Goal: Information Seeking & Learning: Learn about a topic

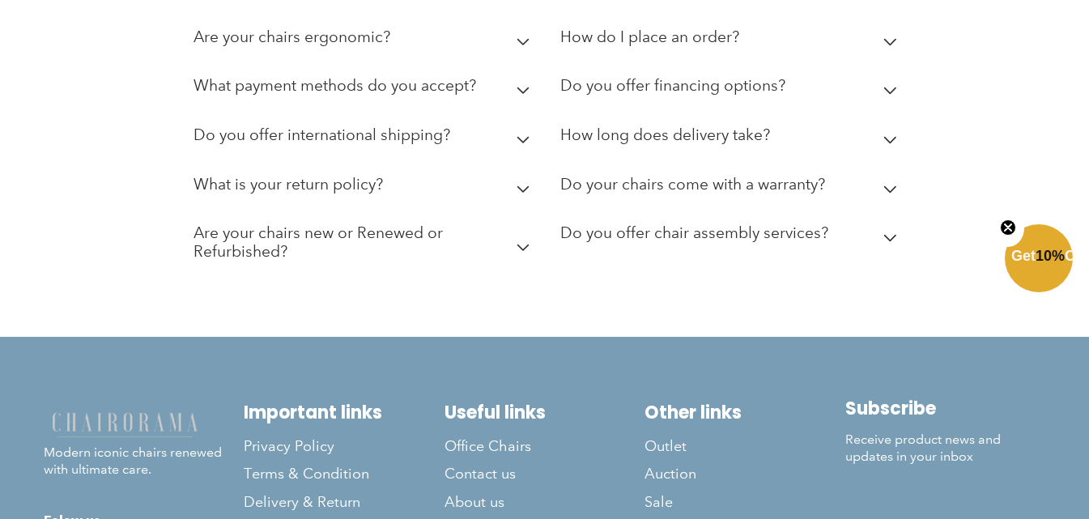
scroll to position [3299, 0]
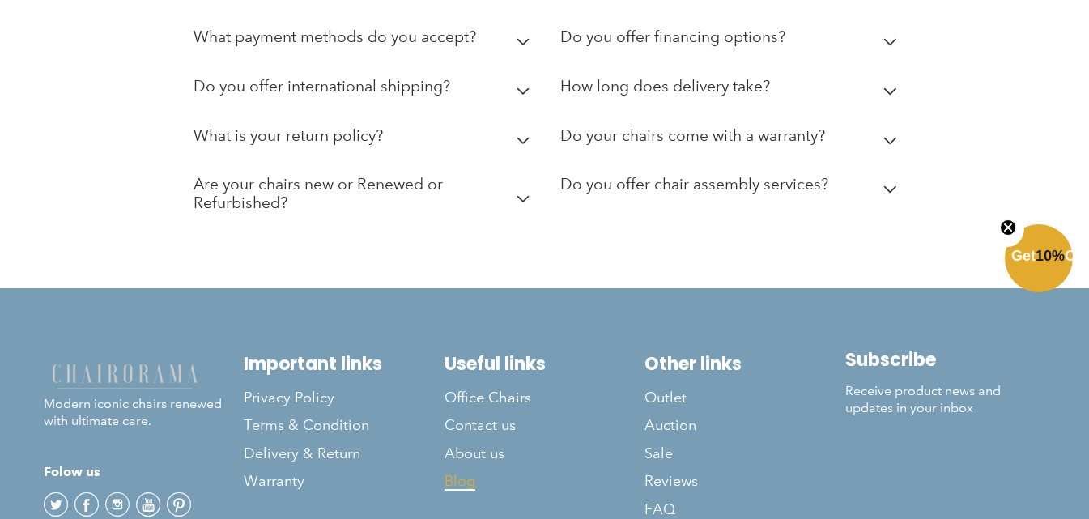
click at [469, 472] on span "Blog" at bounding box center [460, 481] width 31 height 19
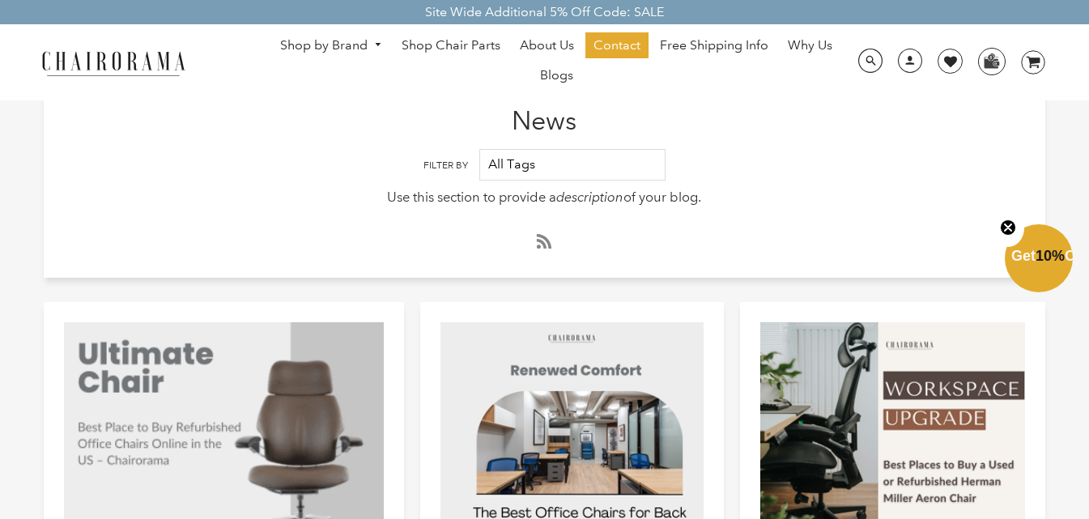
click at [196, 411] on div at bounding box center [224, 443] width 320 height 243
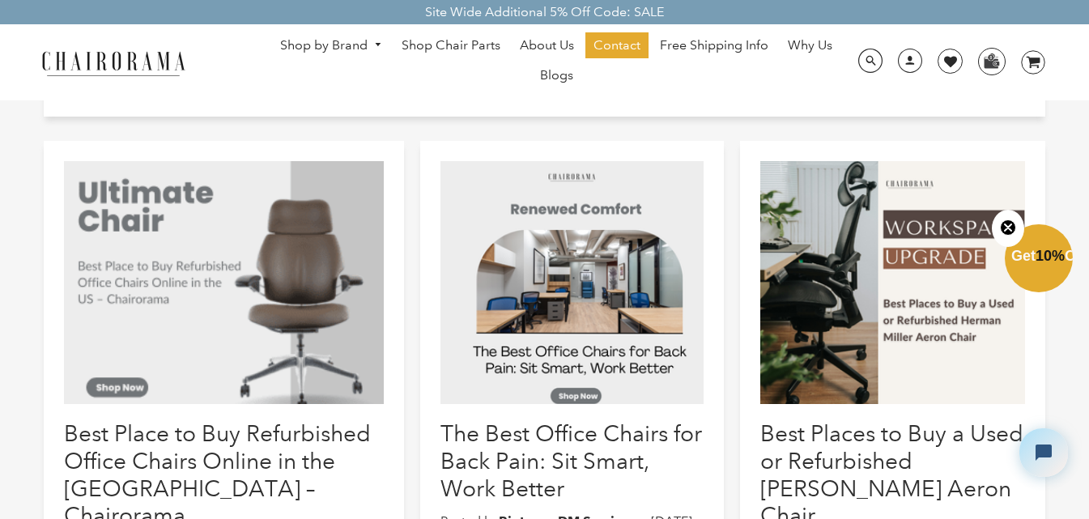
scroll to position [162, 0]
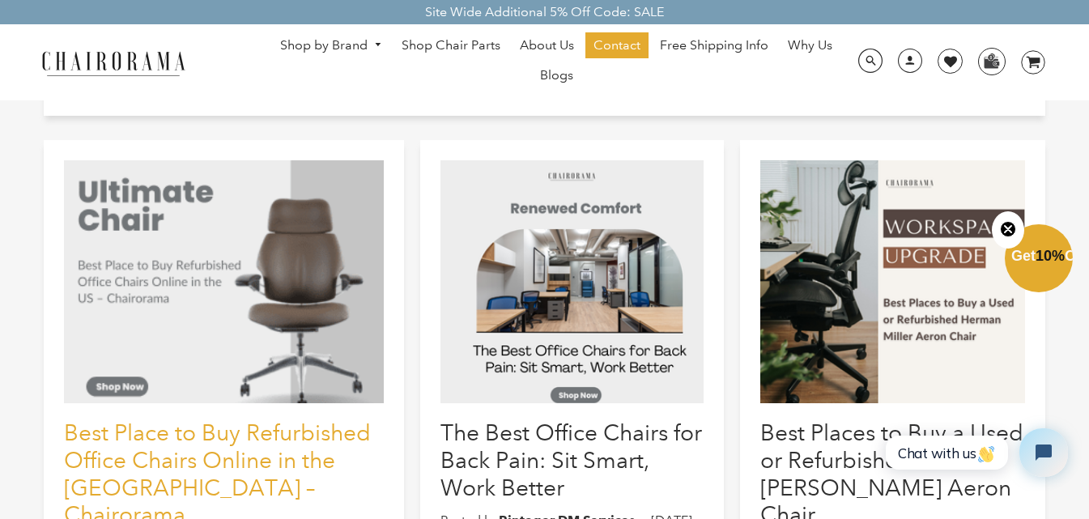
click at [168, 437] on link "Best Place to Buy Refurbished Office Chairs Online in the US – Chairorama" at bounding box center [217, 474] width 307 height 109
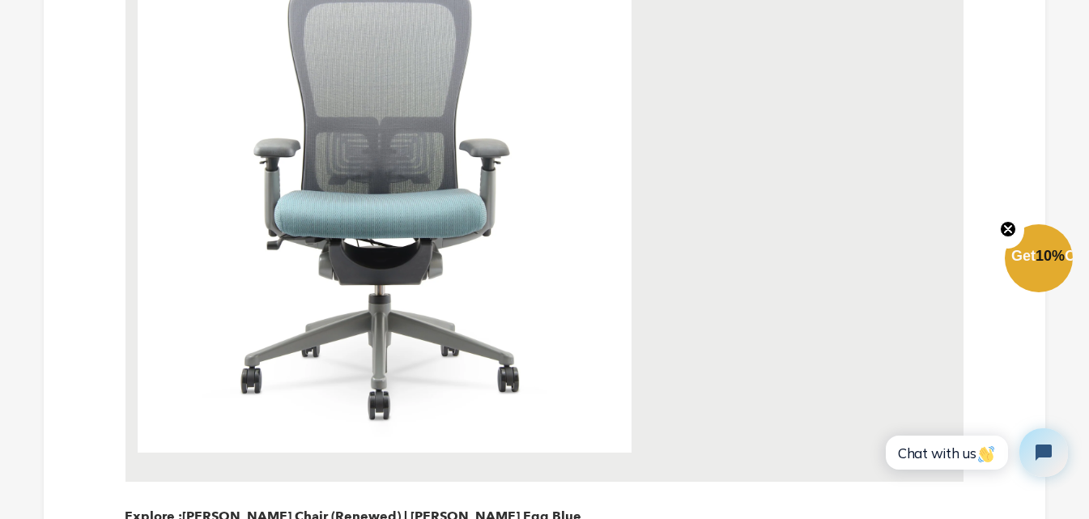
scroll to position [4130, 0]
